Goal: Task Accomplishment & Management: Use online tool/utility

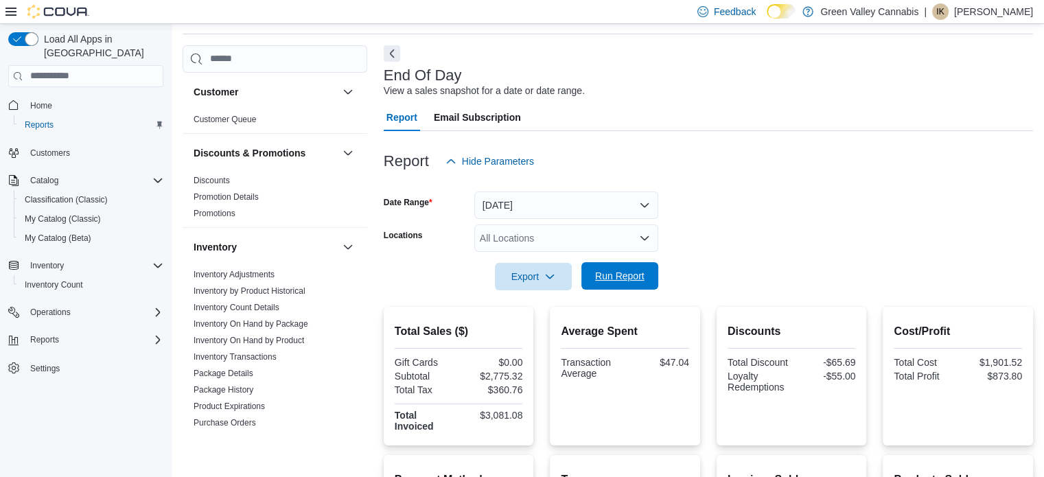
scroll to position [38, 0]
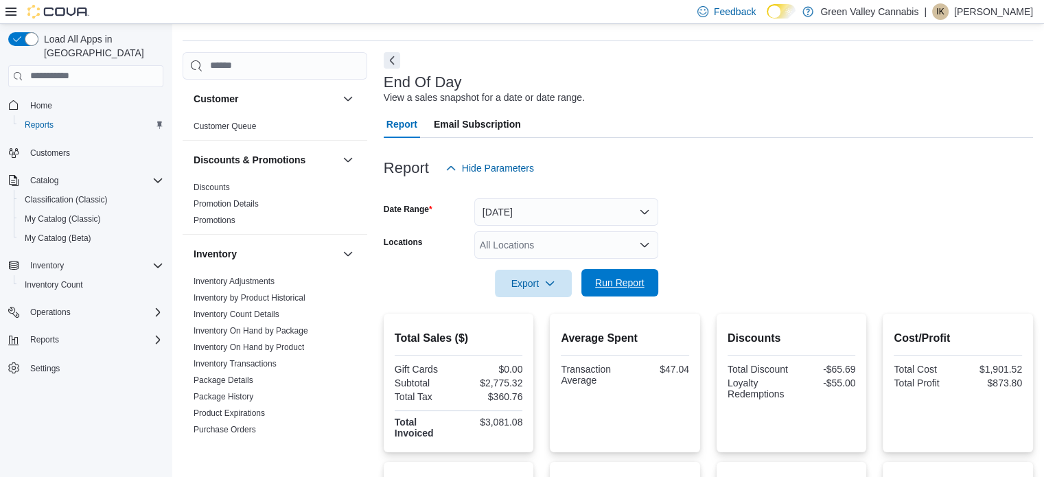
click at [632, 285] on span "Run Report" at bounding box center [619, 283] width 49 height 14
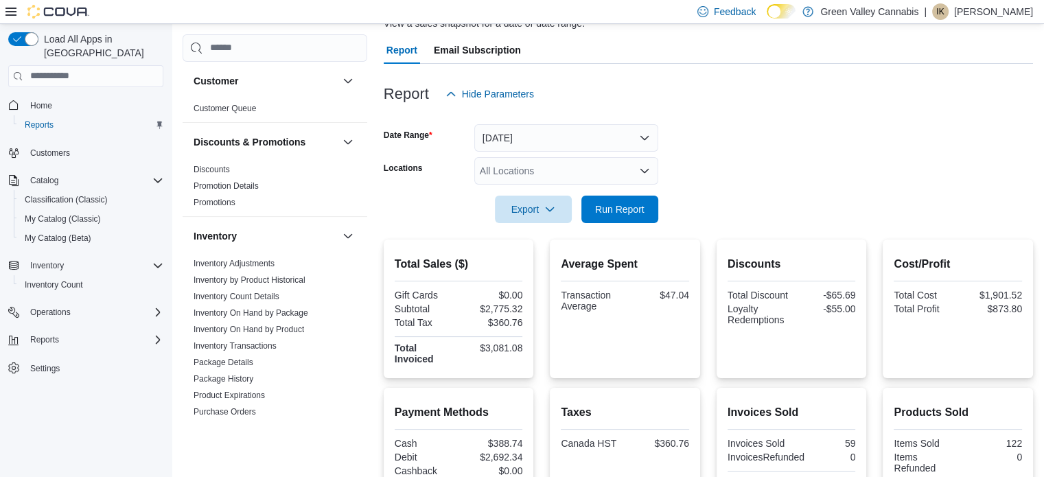
scroll to position [95, 0]
